Goal: Transaction & Acquisition: Download file/media

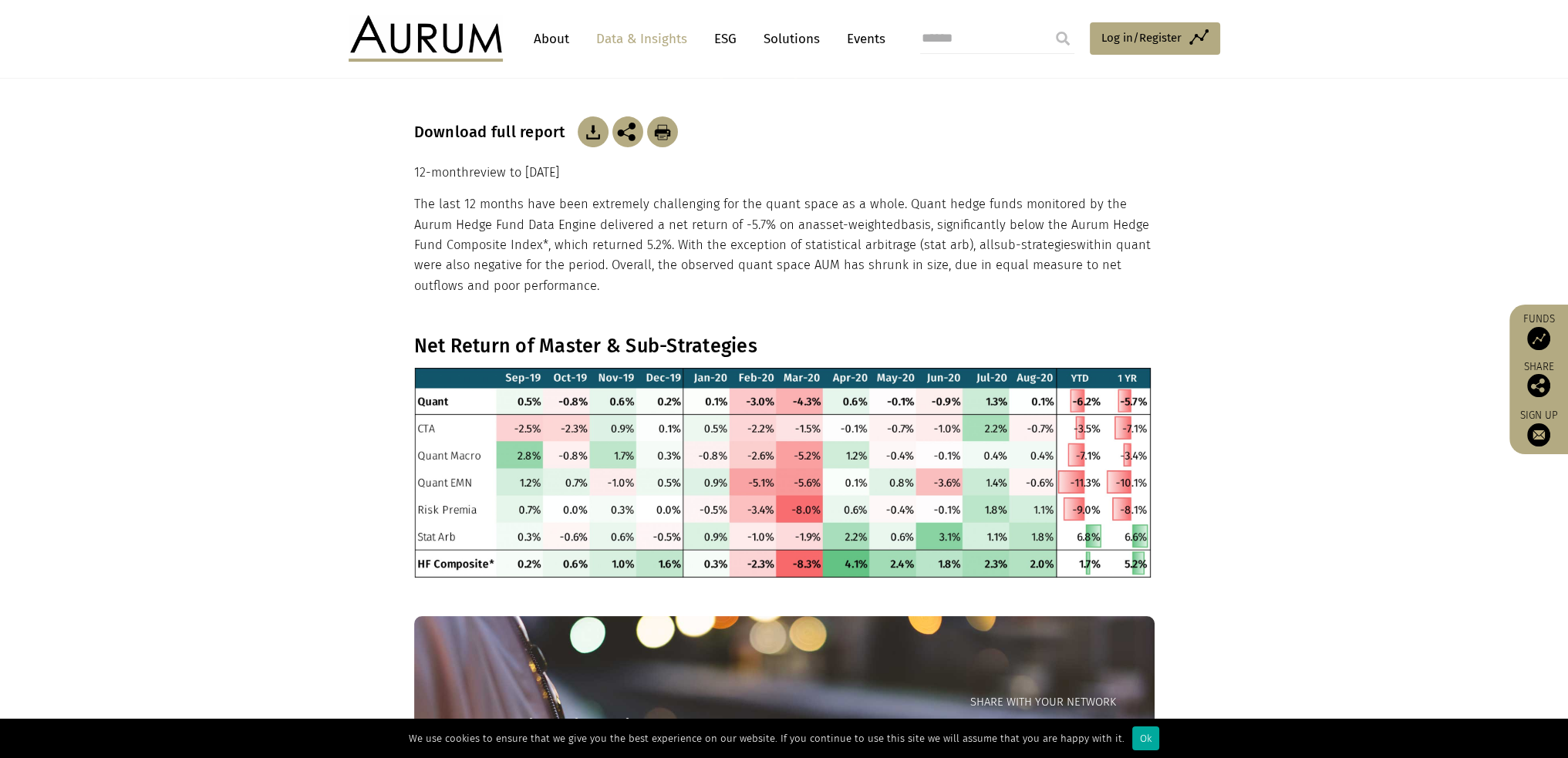
scroll to position [121, 0]
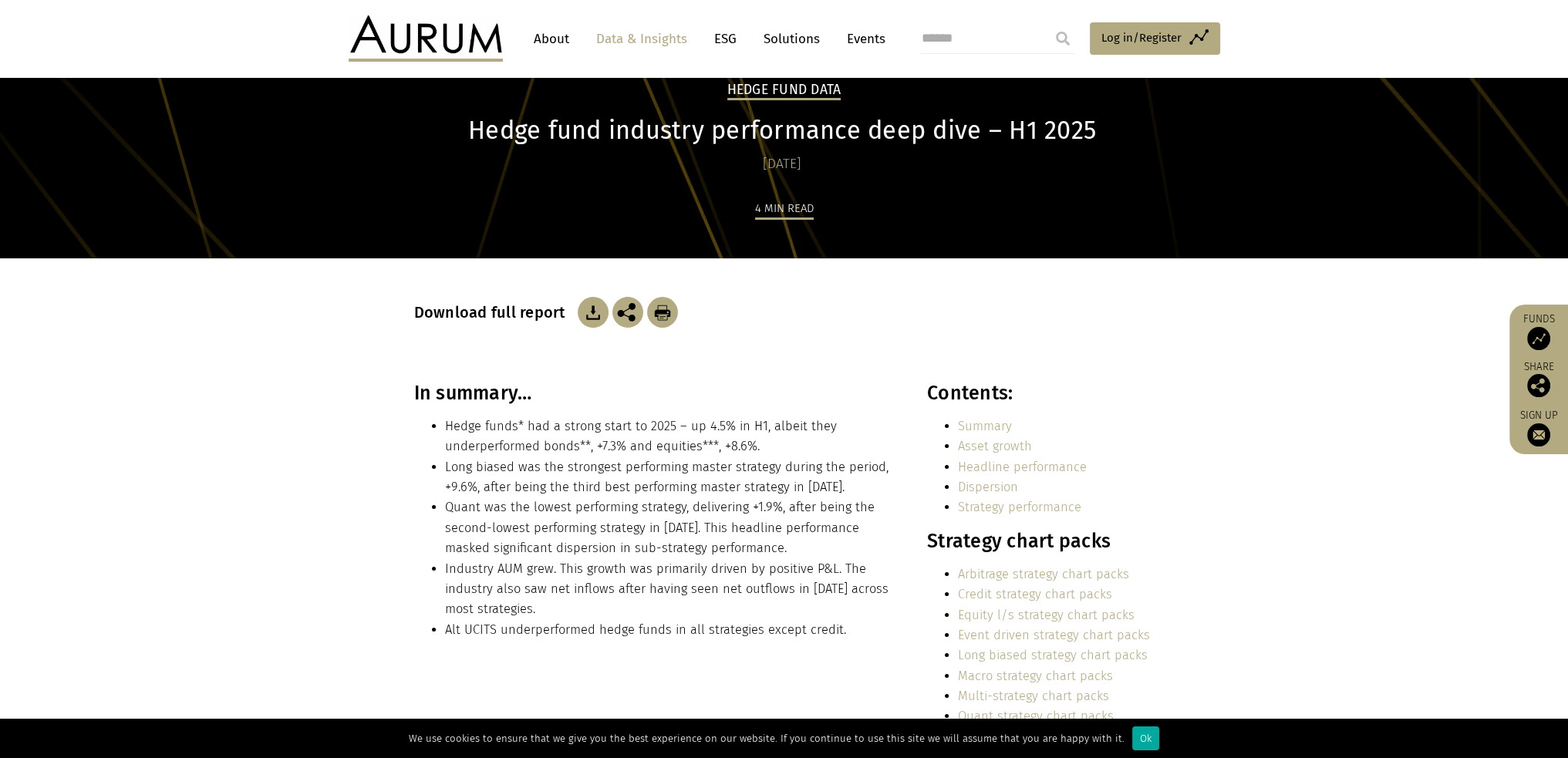
scroll to position [190, 0]
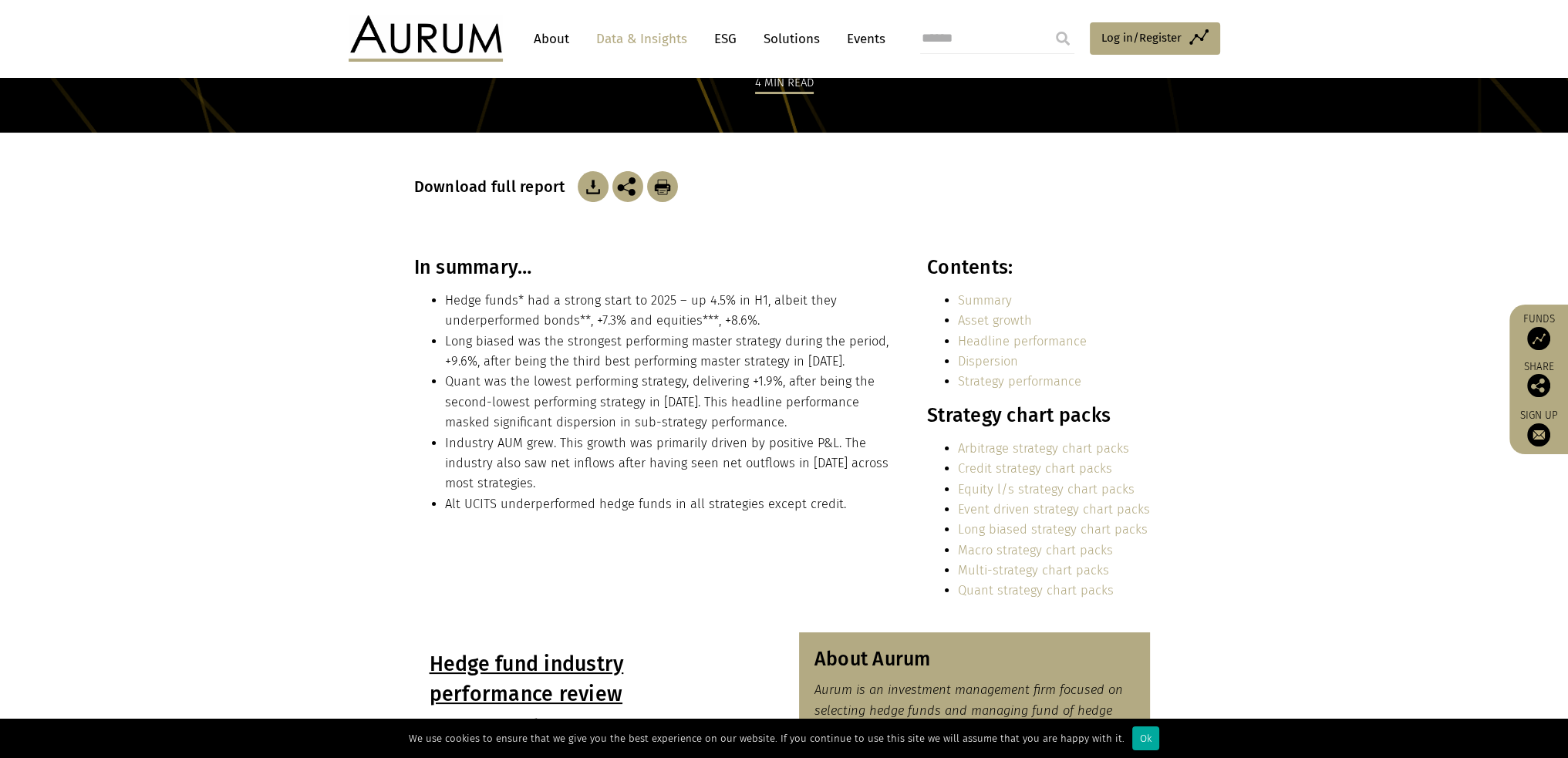
click at [590, 186] on img at bounding box center [593, 187] width 31 height 31
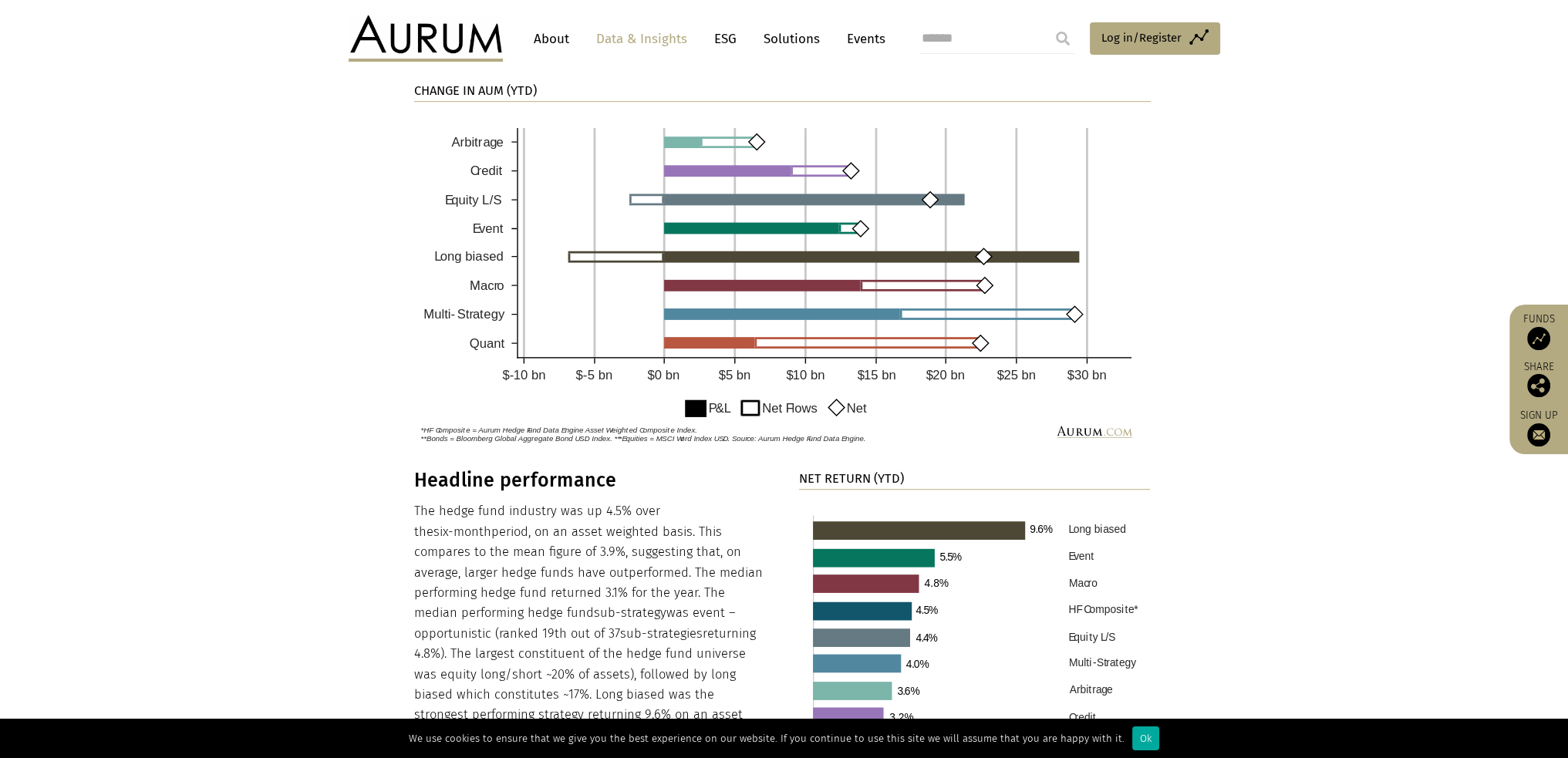
scroll to position [1168, 0]
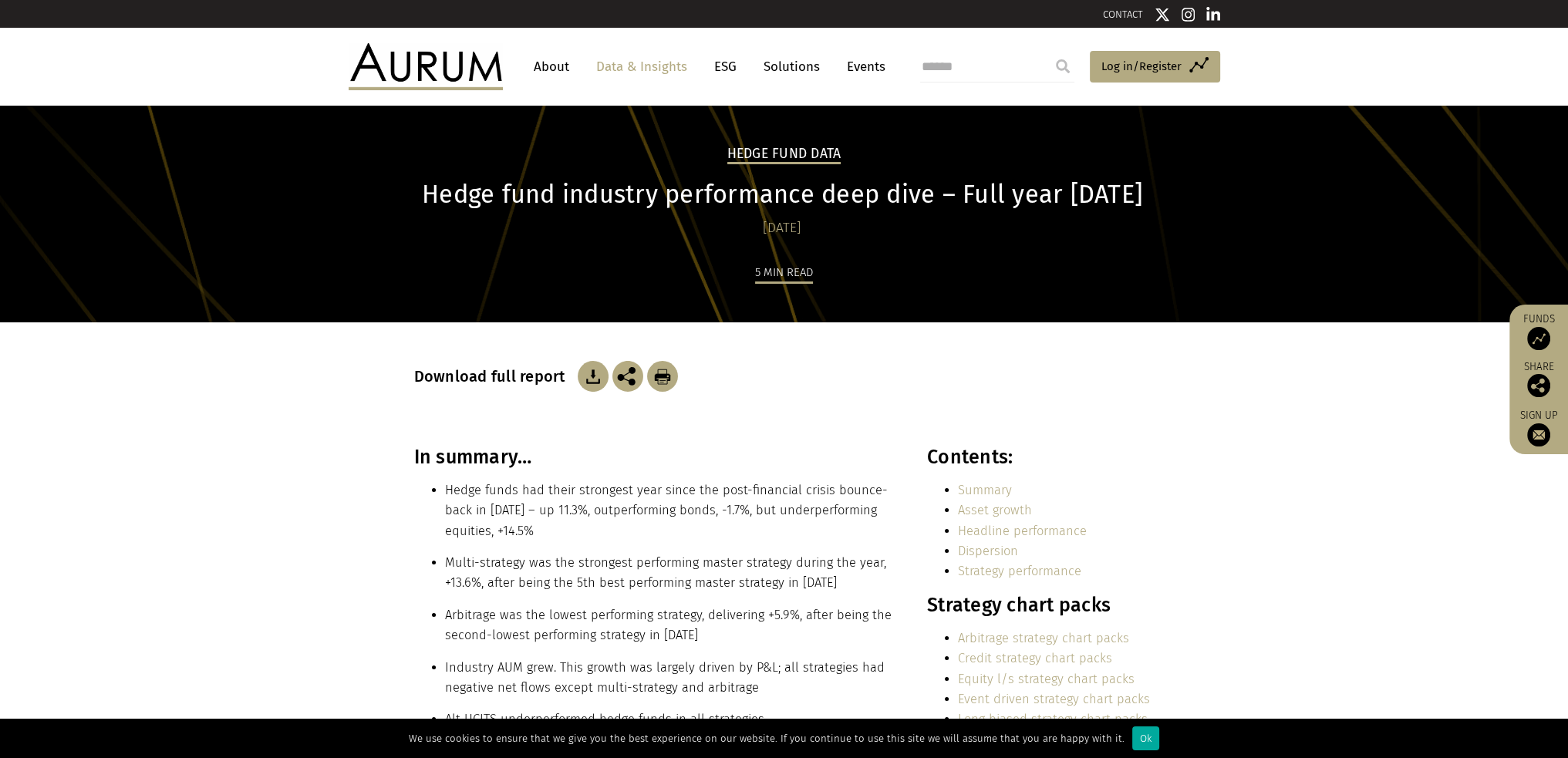
click at [595, 382] on img at bounding box center [593, 377] width 31 height 31
